Goal: Task Accomplishment & Management: Manage account settings

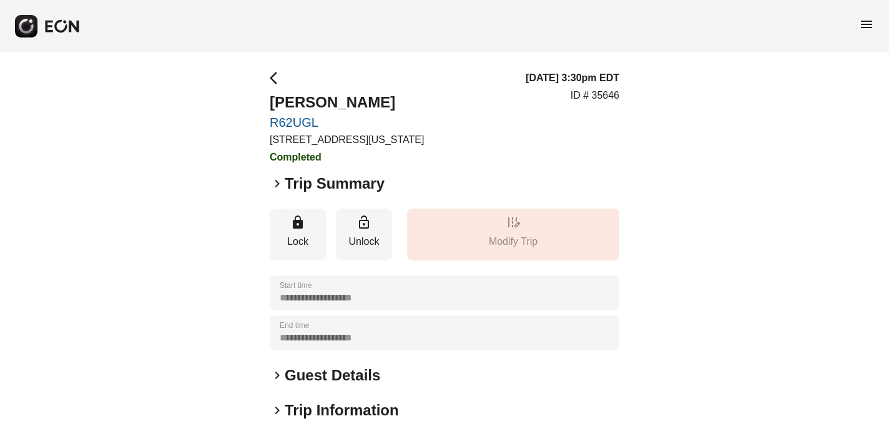
click at [864, 25] on span "menu" at bounding box center [866, 24] width 15 height 15
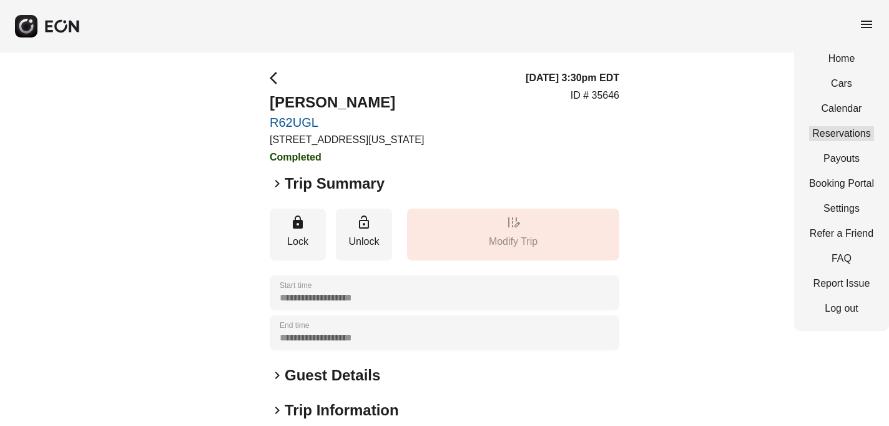
click at [843, 132] on link "Reservations" at bounding box center [841, 133] width 65 height 15
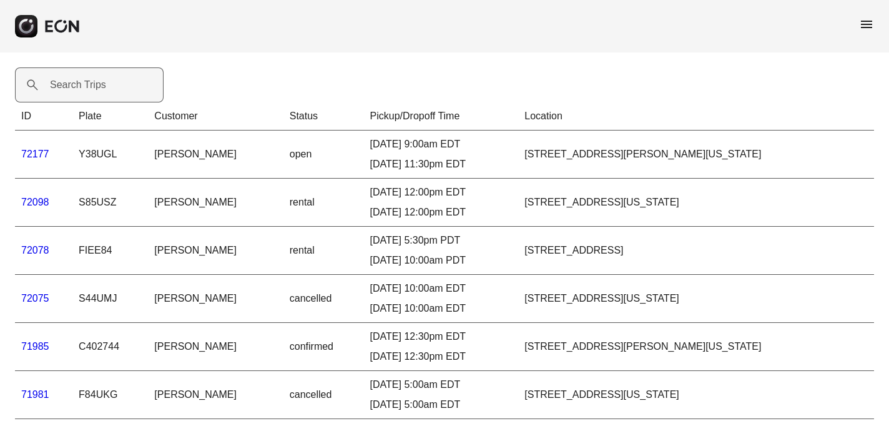
click at [60, 86] on label "Search Trips" at bounding box center [78, 84] width 56 height 15
click at [60, 86] on Trips "Search Trips" at bounding box center [89, 84] width 149 height 35
paste Trips "*****"
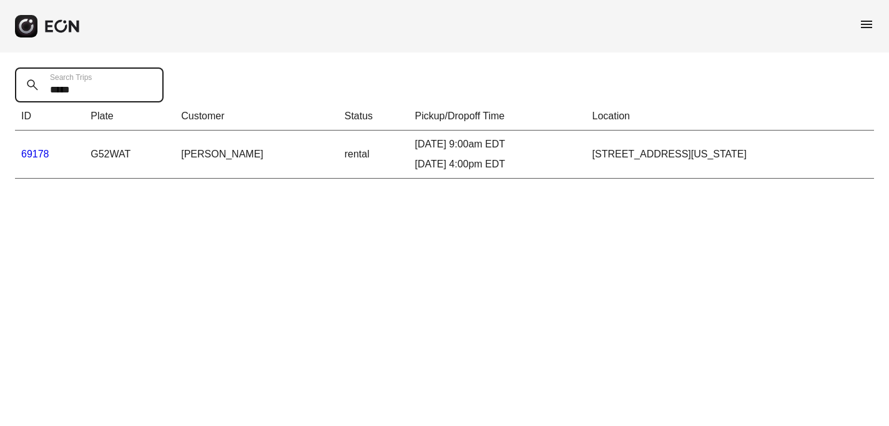
type Trips "*****"
click at [29, 155] on link "69178" at bounding box center [35, 154] width 28 height 11
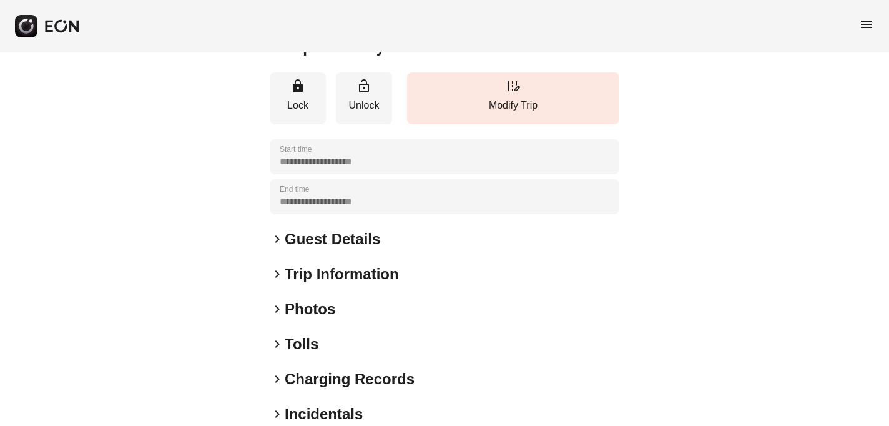
scroll to position [167, 0]
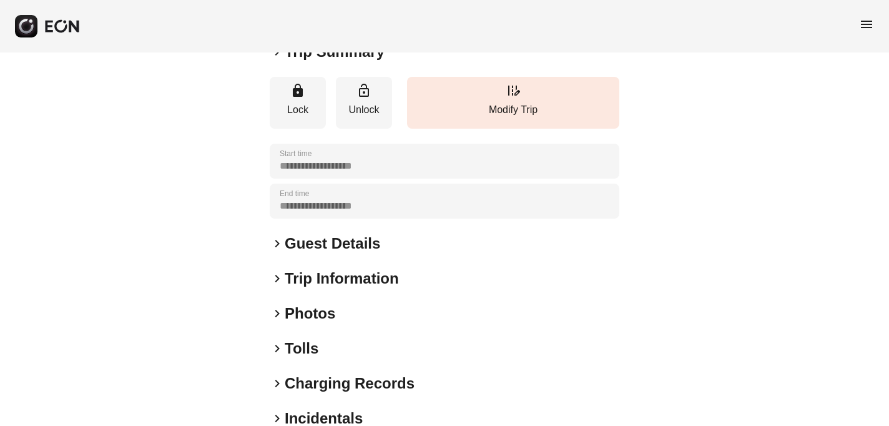
click at [275, 278] on span "keyboard_arrow_right" at bounding box center [277, 278] width 15 height 15
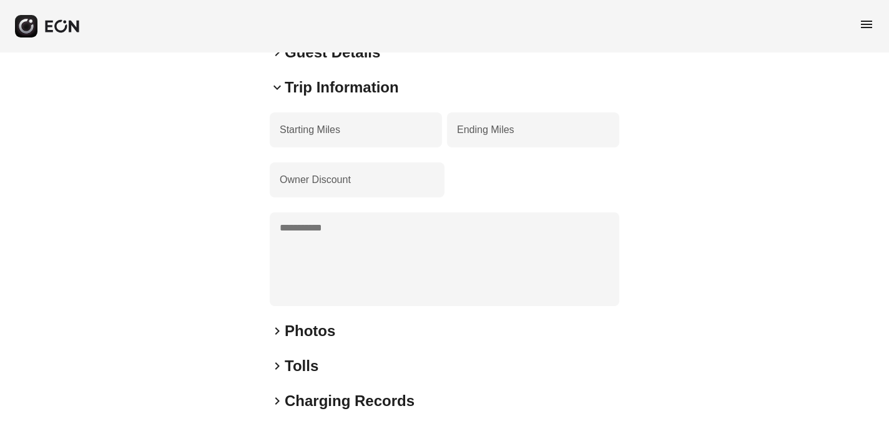
scroll to position [440, 0]
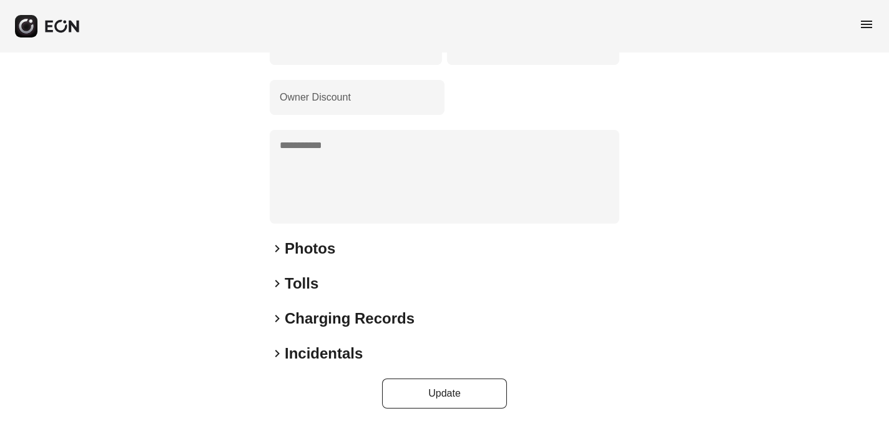
click at [277, 243] on span "keyboard_arrow_right" at bounding box center [277, 248] width 15 height 15
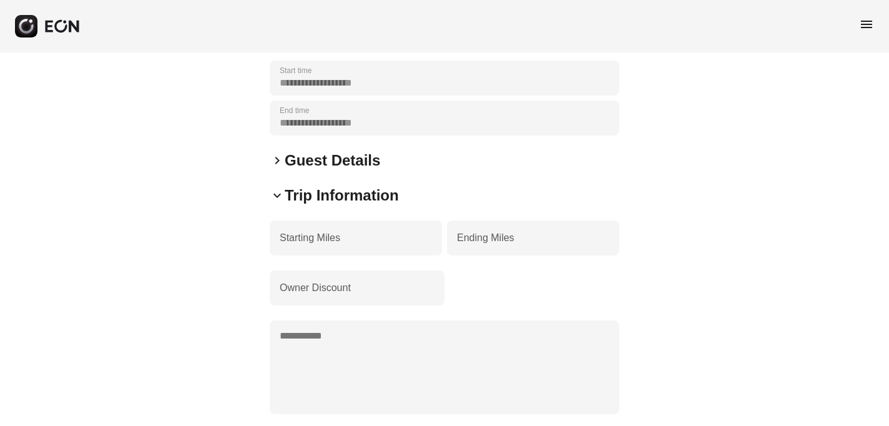
scroll to position [200, 0]
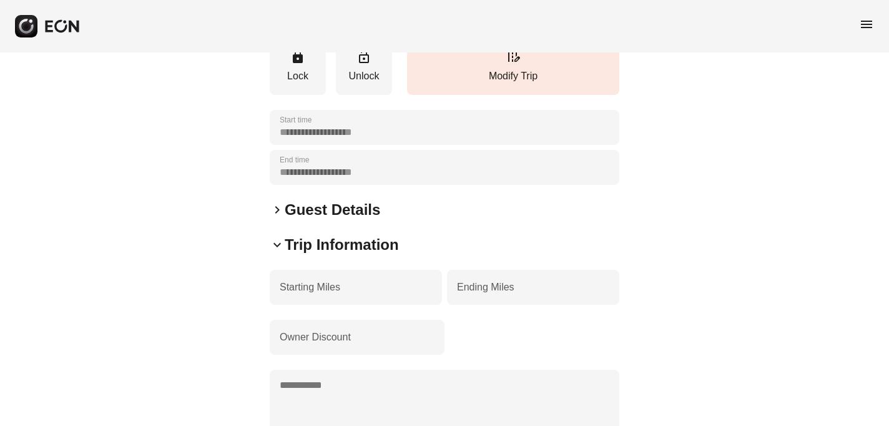
click at [277, 212] on span "keyboard_arrow_right" at bounding box center [277, 209] width 15 height 15
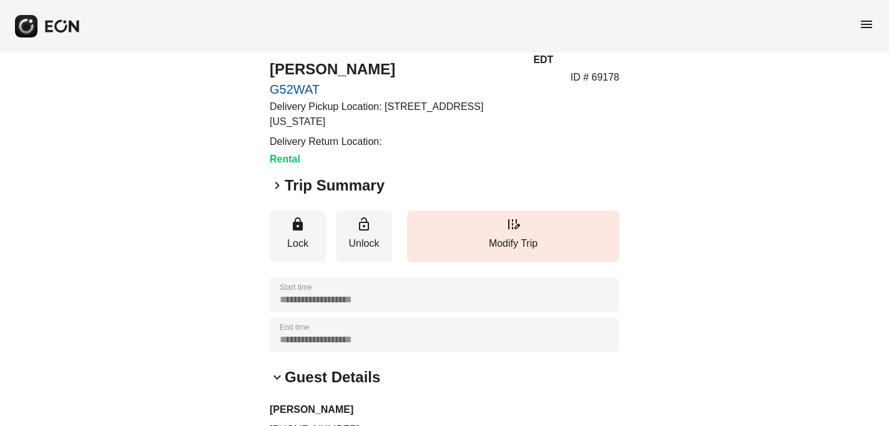
scroll to position [30, 0]
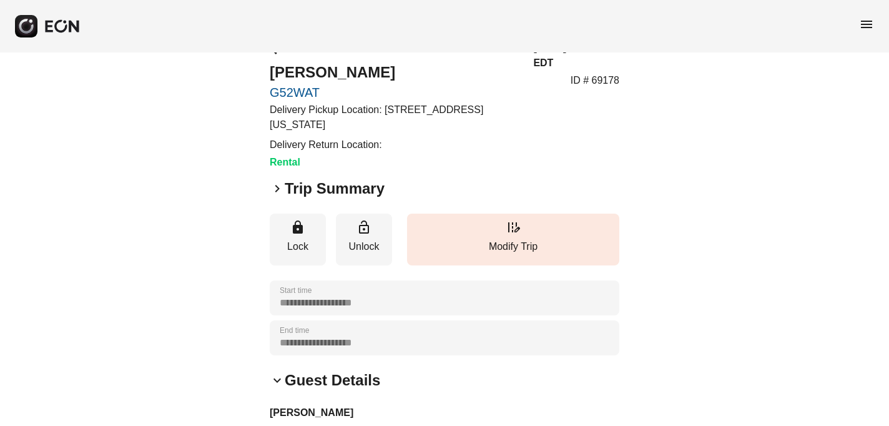
click at [276, 189] on span "keyboard_arrow_right" at bounding box center [277, 188] width 15 height 15
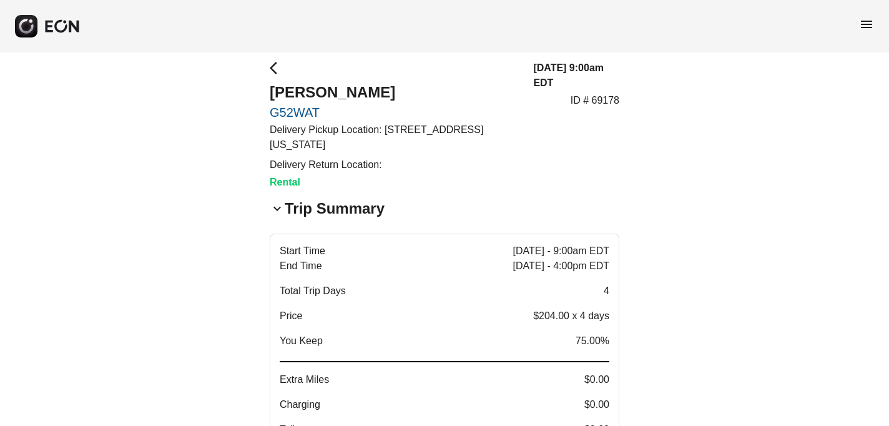
scroll to position [13, 0]
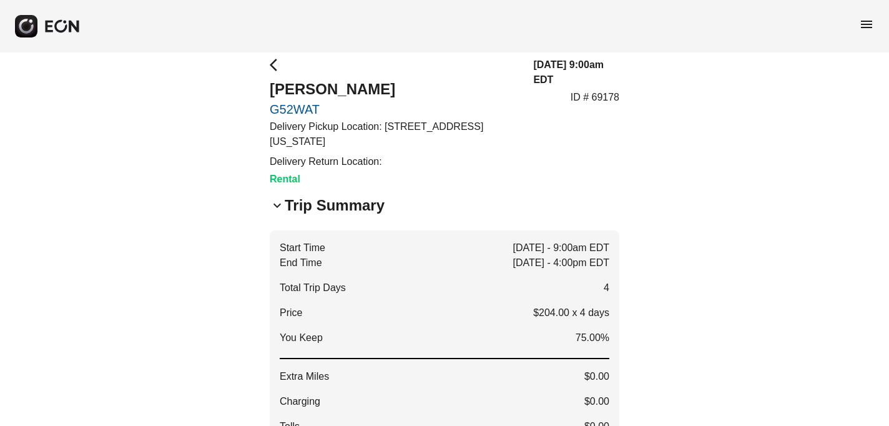
click at [865, 22] on span "menu" at bounding box center [866, 24] width 15 height 15
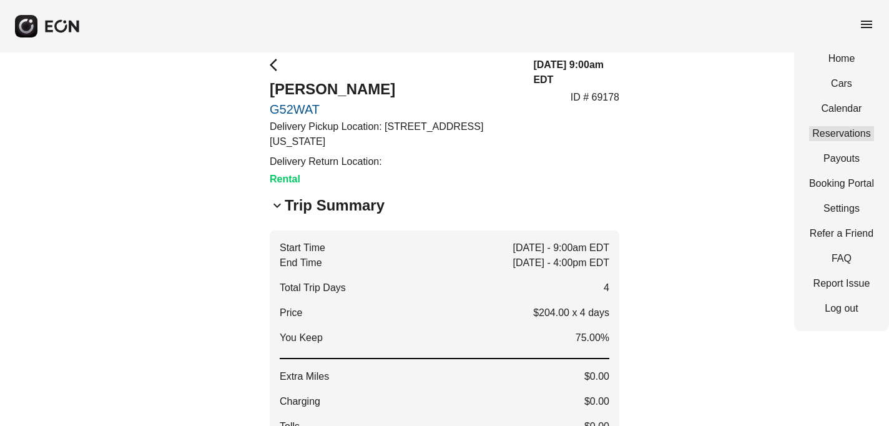
click at [839, 132] on link "Reservations" at bounding box center [841, 133] width 65 height 15
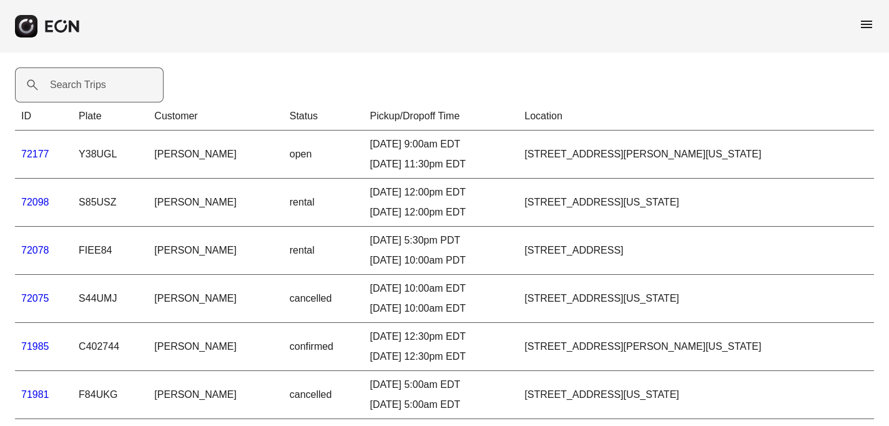
click at [75, 86] on label "Search Trips" at bounding box center [78, 84] width 56 height 15
click at [75, 86] on Trips "Search Trips" at bounding box center [89, 84] width 149 height 35
paste Trips "*****"
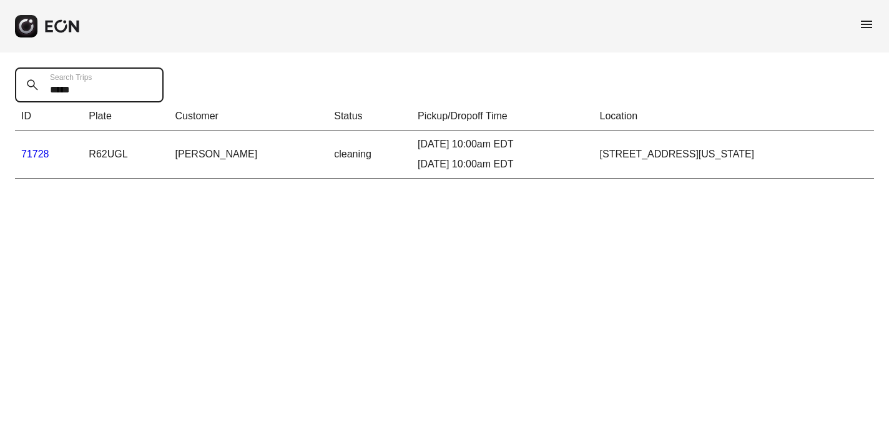
type Trips "*****"
click at [31, 153] on link "71728" at bounding box center [35, 154] width 28 height 11
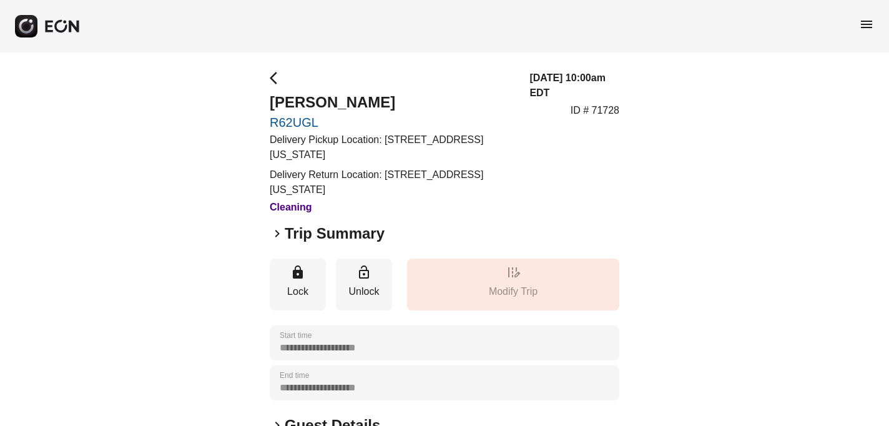
click at [276, 233] on span "keyboard_arrow_right" at bounding box center [277, 233] width 15 height 15
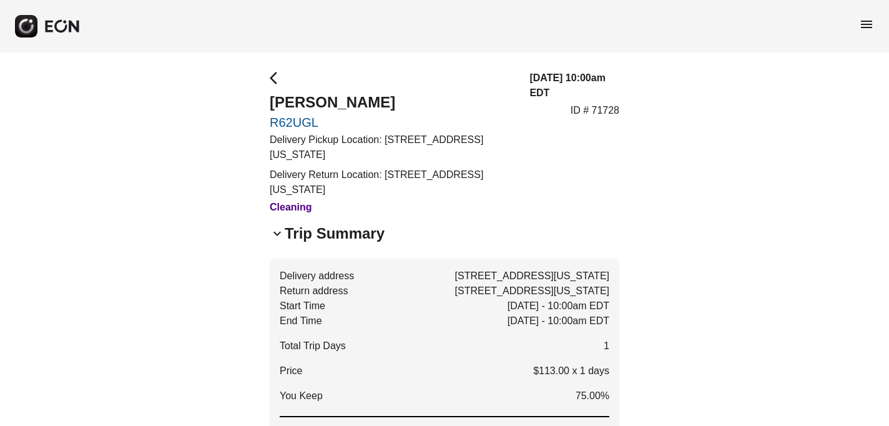
click at [865, 22] on span "menu" at bounding box center [866, 24] width 15 height 15
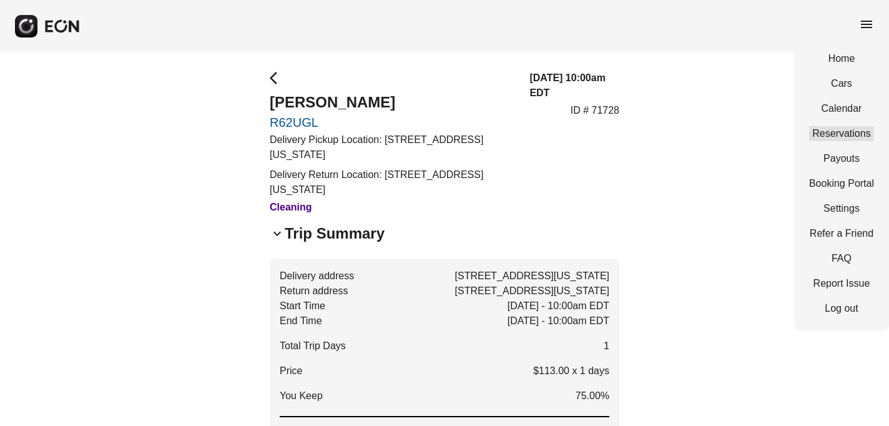
click at [838, 132] on link "Reservations" at bounding box center [841, 133] width 65 height 15
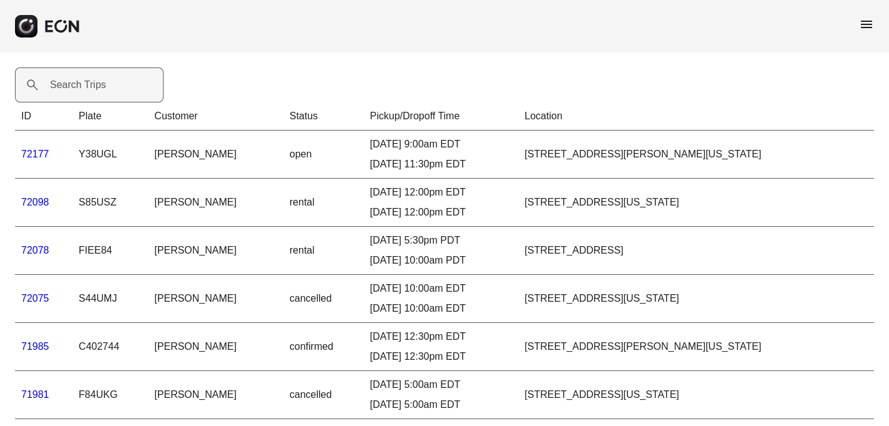
click at [68, 84] on label "Search Trips" at bounding box center [78, 84] width 56 height 15
click at [68, 84] on Trips "Search Trips" at bounding box center [89, 84] width 149 height 35
paste Trips "*****"
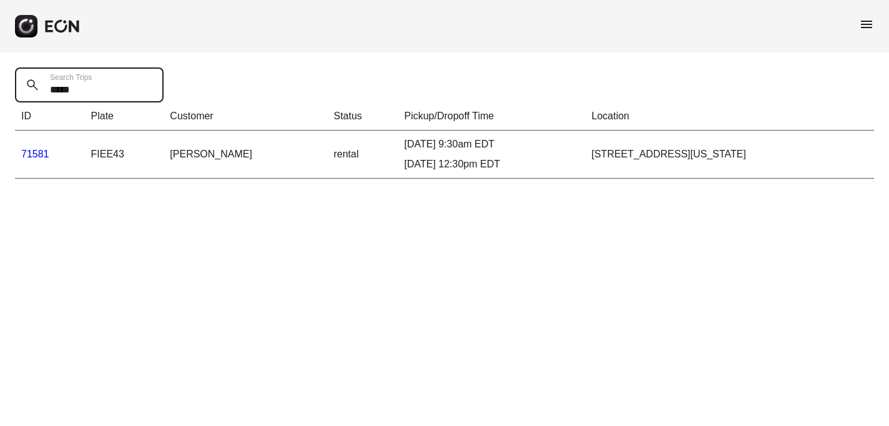
type Trips "*****"
click at [34, 152] on link "71581" at bounding box center [35, 154] width 28 height 11
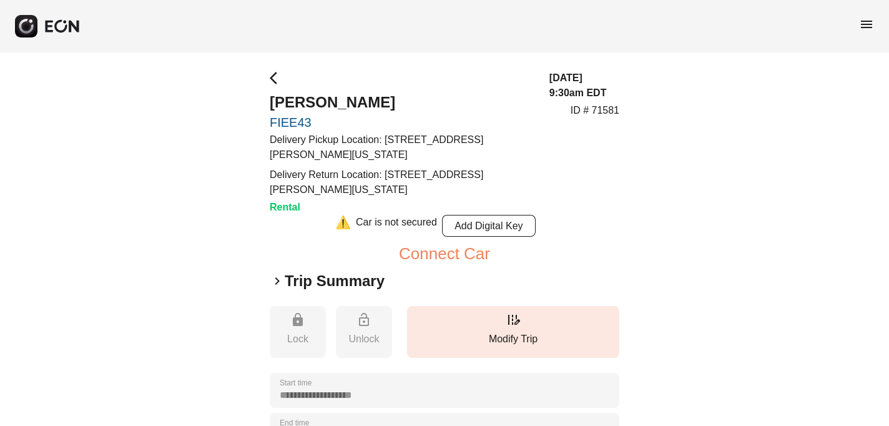
click at [275, 280] on span "keyboard_arrow_right" at bounding box center [277, 280] width 15 height 15
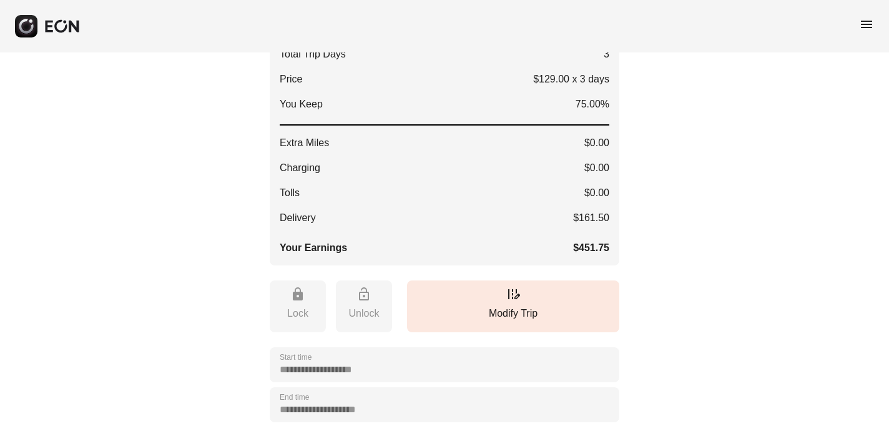
scroll to position [345, 0]
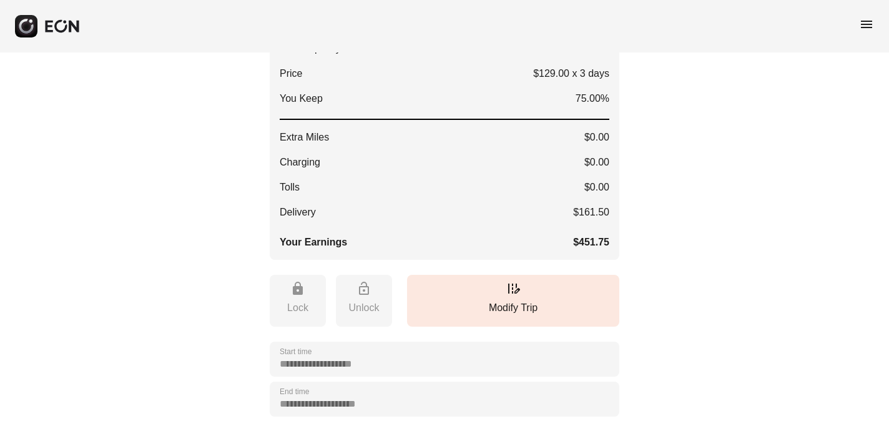
click at [865, 22] on span "menu" at bounding box center [866, 24] width 15 height 15
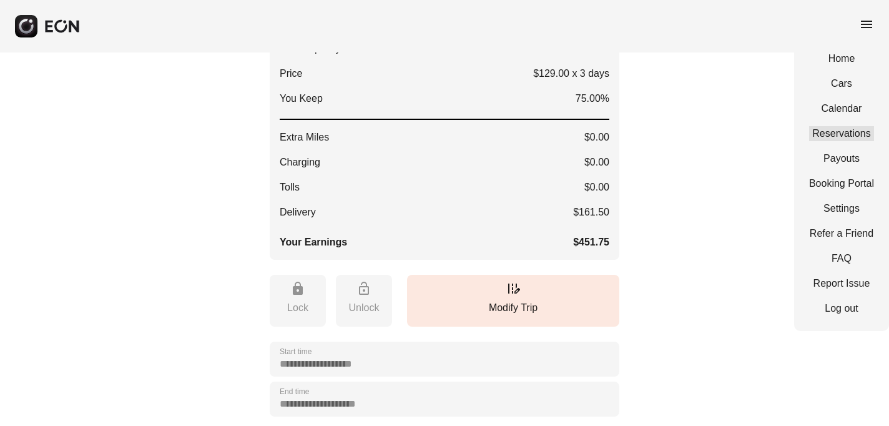
click at [838, 129] on link "Reservations" at bounding box center [841, 133] width 65 height 15
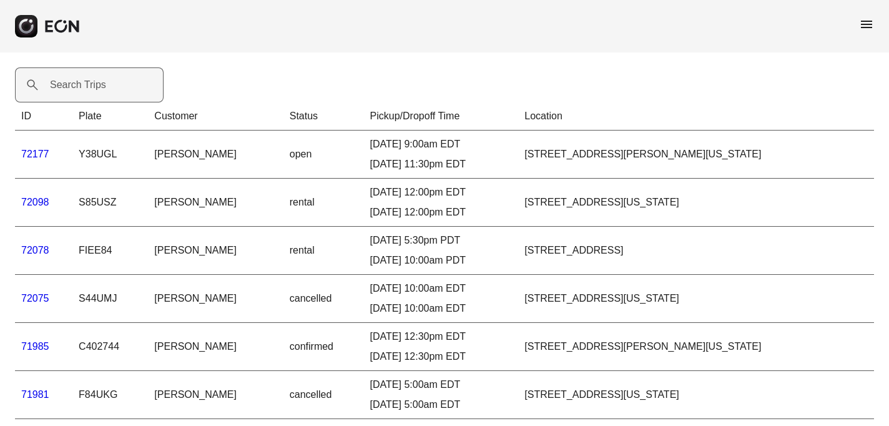
click at [62, 88] on label "Search Trips" at bounding box center [78, 84] width 56 height 15
click at [62, 88] on Trips "Search Trips" at bounding box center [89, 84] width 149 height 35
paste Trips "*****"
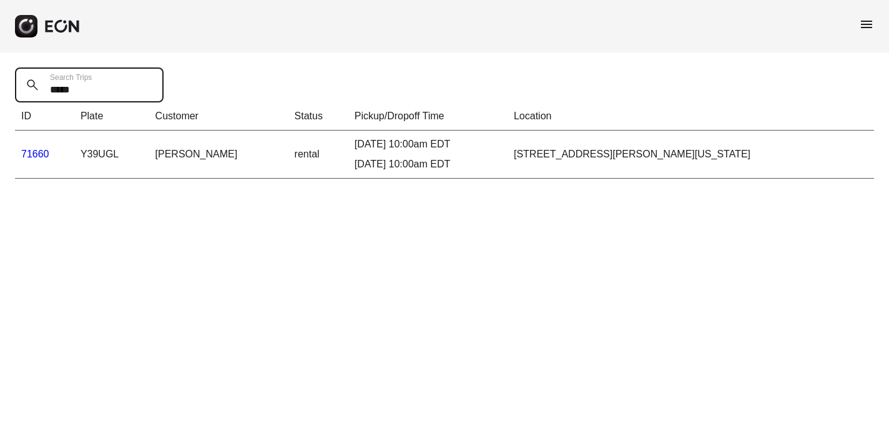
type Trips "*****"
click at [34, 155] on link "71660" at bounding box center [35, 154] width 28 height 11
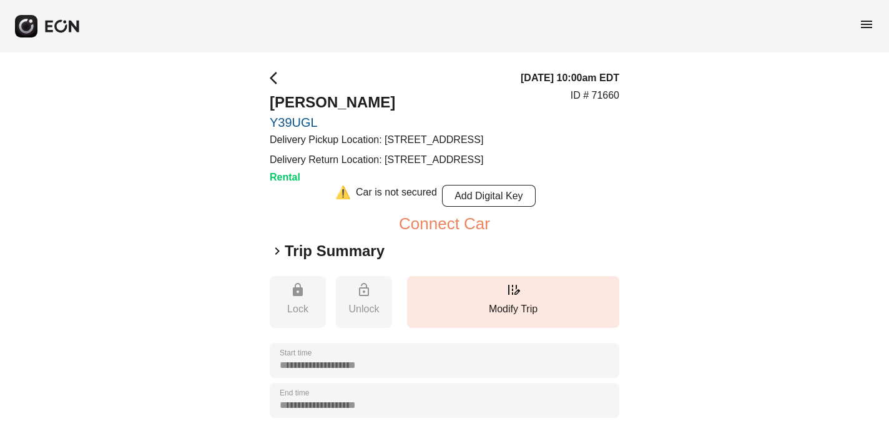
click at [277, 258] on span "keyboard_arrow_right" at bounding box center [277, 250] width 15 height 15
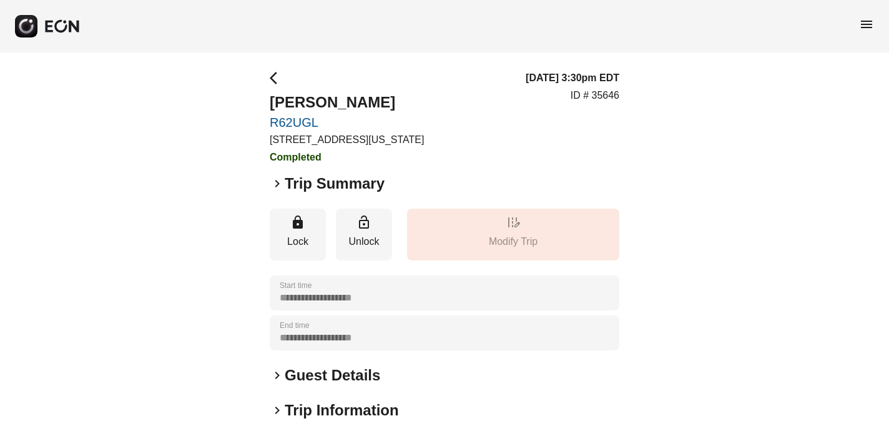
click at [866, 25] on span "menu" at bounding box center [866, 24] width 15 height 15
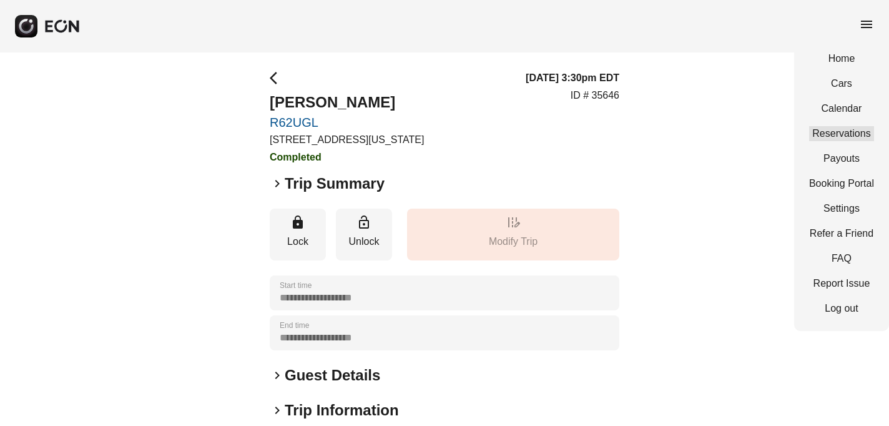
click at [836, 130] on link "Reservations" at bounding box center [841, 133] width 65 height 15
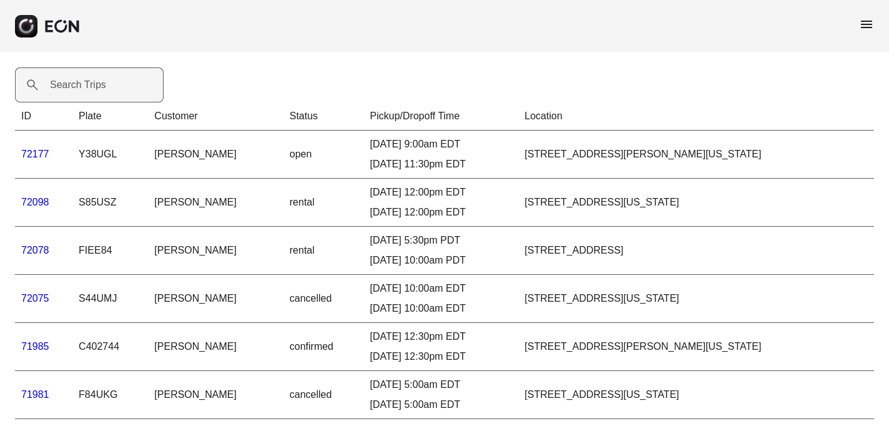
click at [94, 87] on label "Search Trips" at bounding box center [78, 84] width 56 height 15
click at [94, 87] on Trips "Search Trips" at bounding box center [89, 84] width 149 height 35
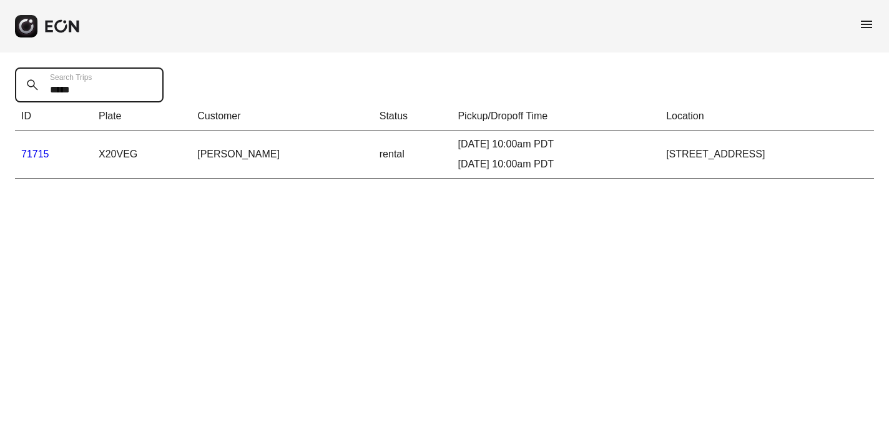
type Trips "*****"
click at [39, 155] on link "71715" at bounding box center [35, 154] width 28 height 11
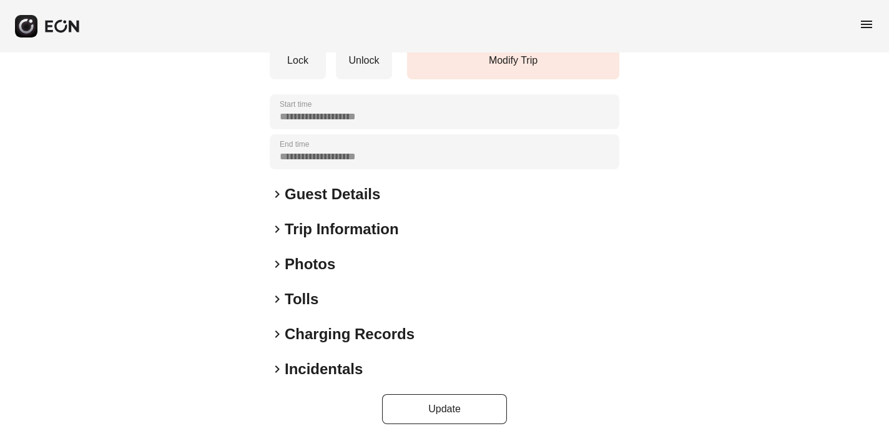
scroll to position [197, 0]
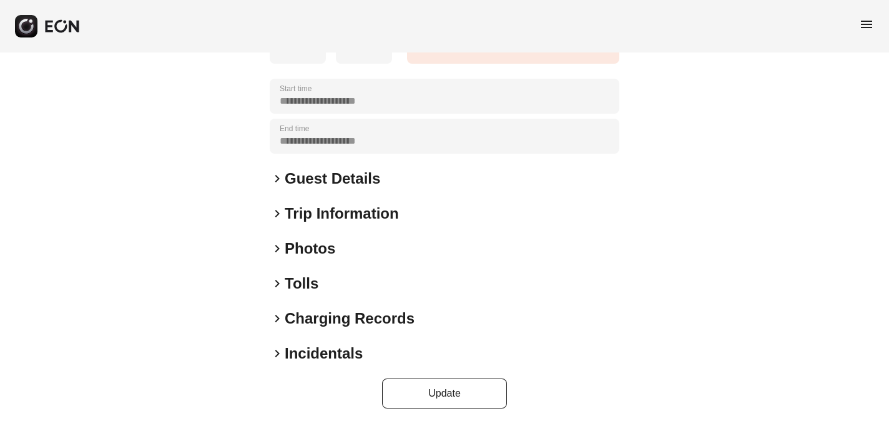
click at [276, 351] on span "keyboard_arrow_right" at bounding box center [277, 353] width 15 height 15
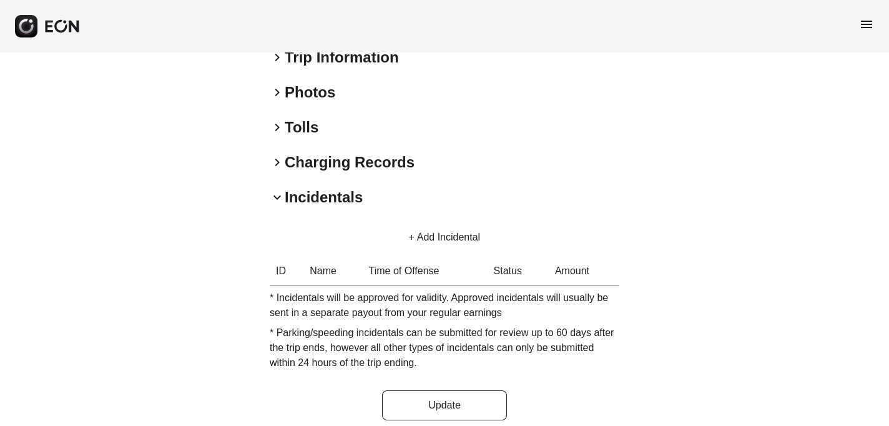
scroll to position [364, 0]
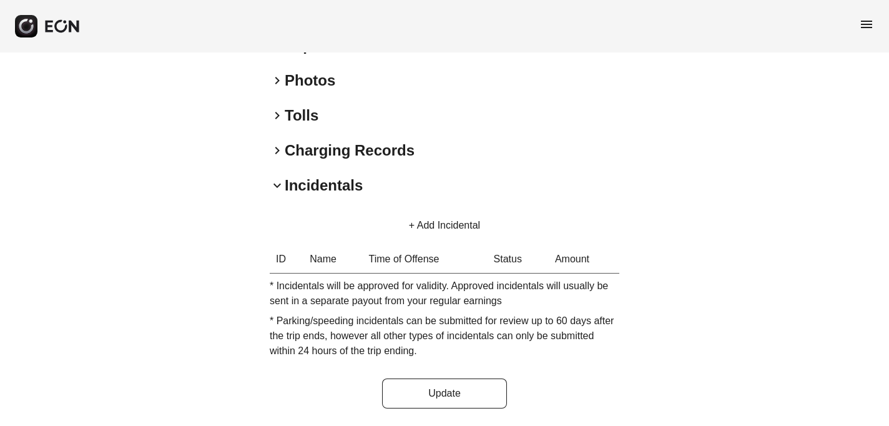
click at [445, 226] on button "+ Add Incidental" at bounding box center [444, 225] width 101 height 30
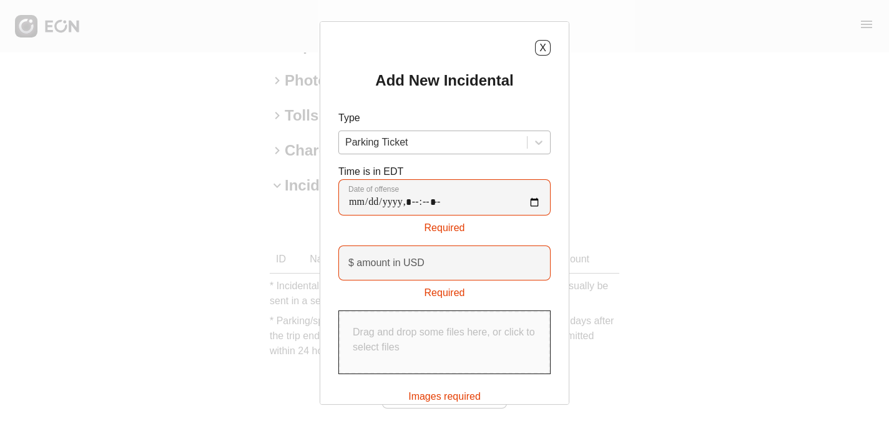
click at [468, 144] on div at bounding box center [432, 142] width 175 height 17
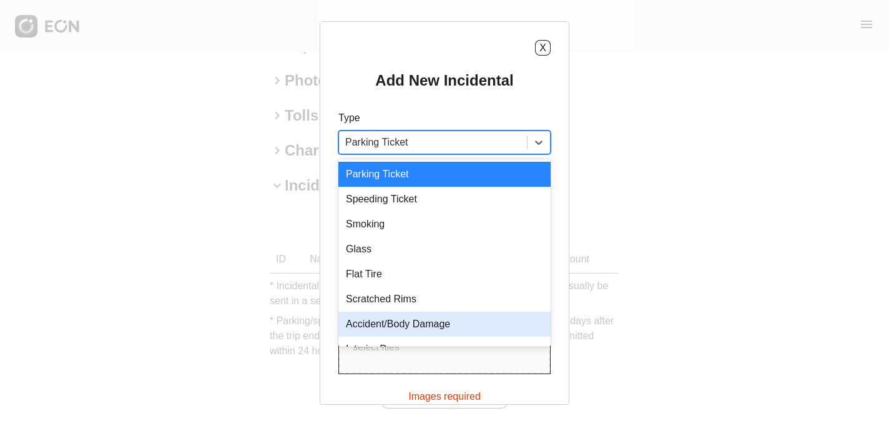
click at [422, 322] on div "Accident/Body Damage" at bounding box center [444, 323] width 212 height 25
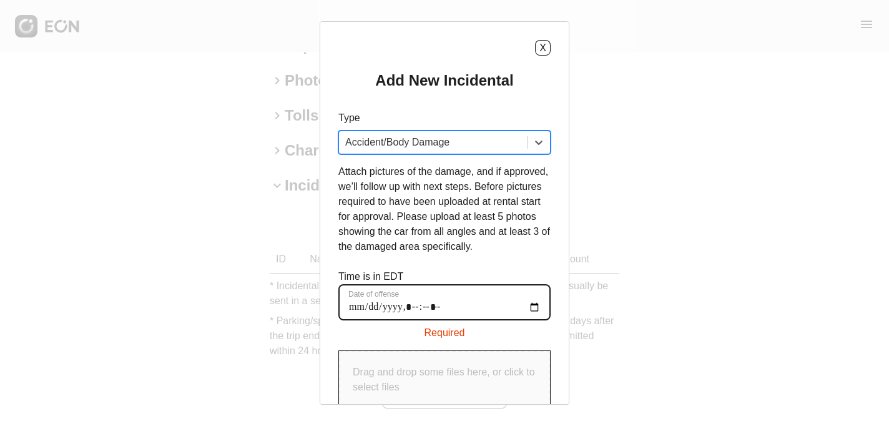
click at [358, 320] on offense "Date of offense" at bounding box center [444, 302] width 212 height 36
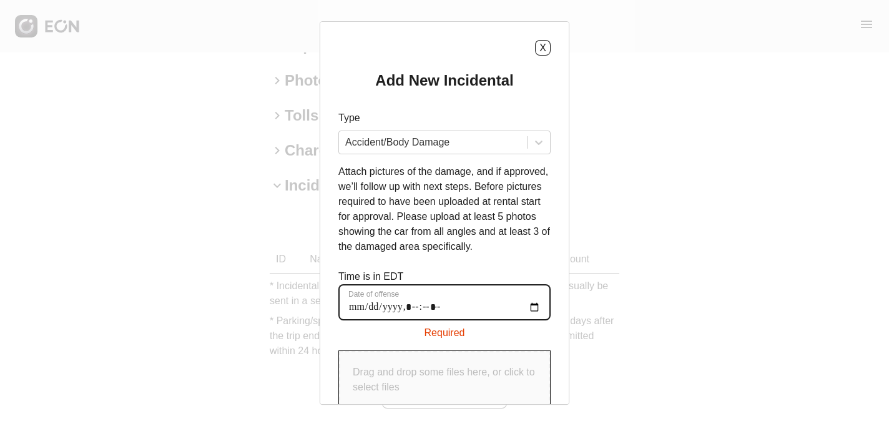
type offense "**********"
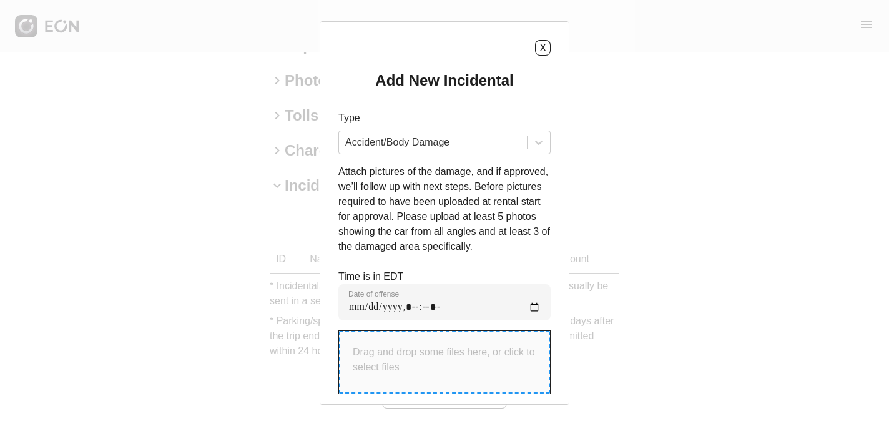
click at [431, 373] on p "Drag and drop some files here, or click to select files" at bounding box center [444, 360] width 183 height 30
type input "**********"
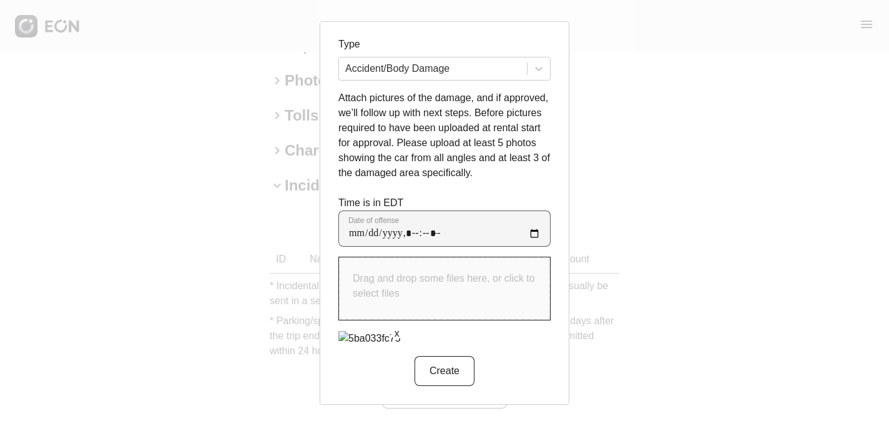
scroll to position [114, 0]
click at [451, 372] on button "Create" at bounding box center [444, 371] width 60 height 30
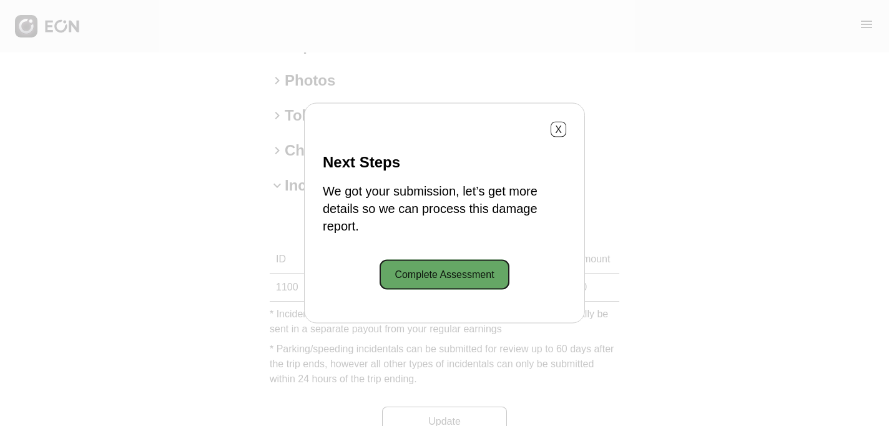
click at [456, 275] on button "Complete Assessment" at bounding box center [443, 275] width 129 height 30
click at [559, 128] on button "X" at bounding box center [558, 130] width 16 height 16
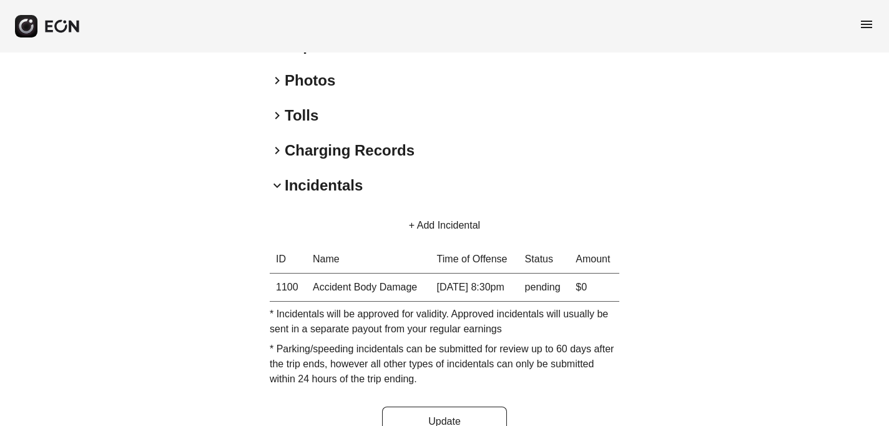
click at [867, 23] on span "menu" at bounding box center [866, 24] width 15 height 15
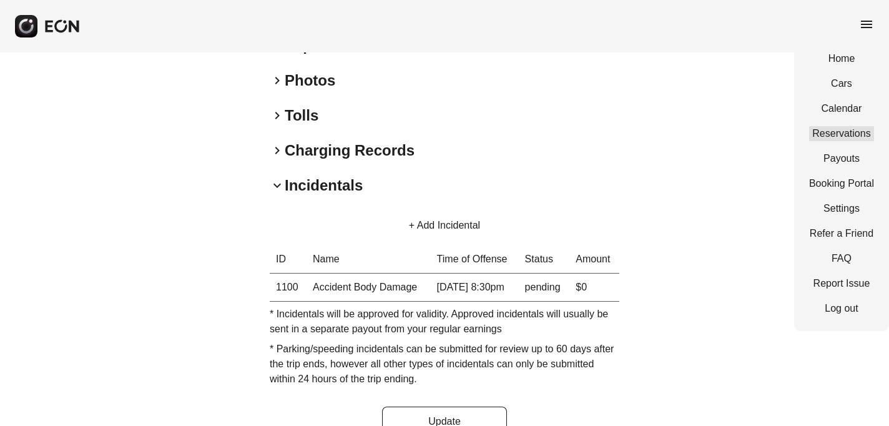
click at [841, 130] on link "Reservations" at bounding box center [841, 133] width 65 height 15
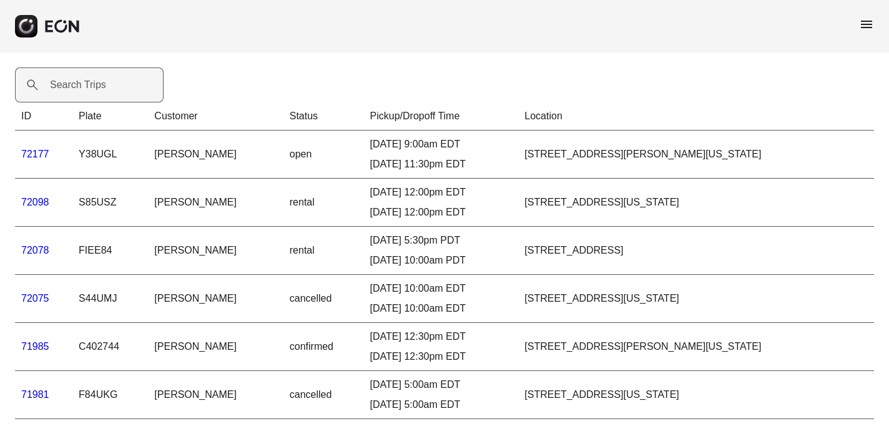
click at [100, 82] on label "Search Trips" at bounding box center [78, 84] width 56 height 15
click at [100, 82] on Trips "Search Trips" at bounding box center [89, 84] width 149 height 35
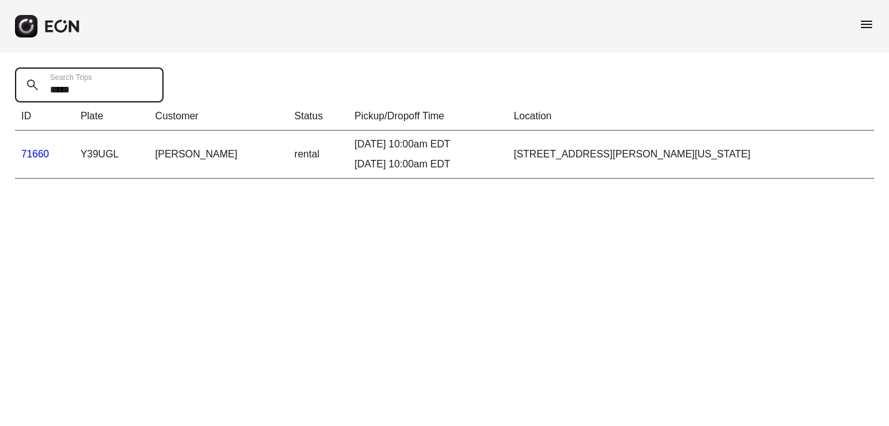
type Trips "*****"
click at [34, 152] on link "71660" at bounding box center [35, 154] width 28 height 11
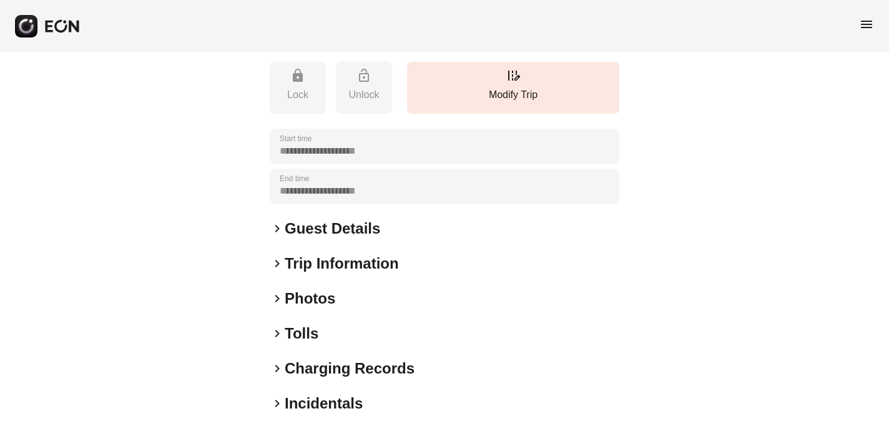
scroll to position [294, 0]
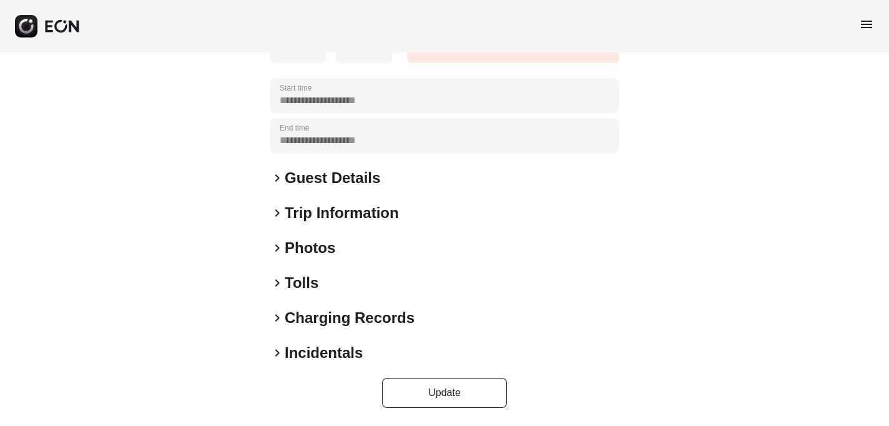
click at [278, 354] on span "keyboard_arrow_right" at bounding box center [277, 352] width 15 height 15
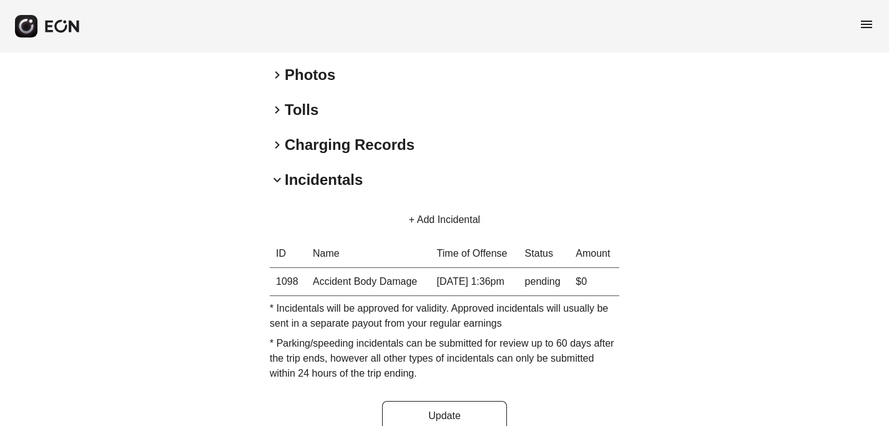
scroll to position [438, 0]
